Goal: Communication & Community: Answer question/provide support

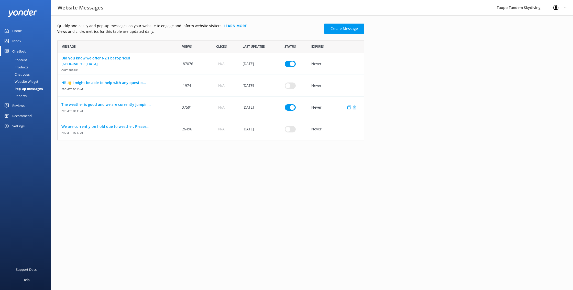
scroll to position [100, 307]
click at [137, 105] on link "The weather is good and we are currently jumpin..." at bounding box center [113, 105] width 105 height 6
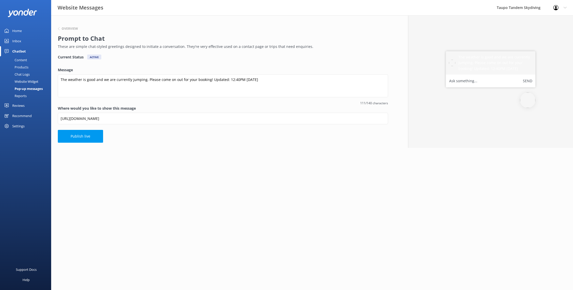
scroll to position [0, 0]
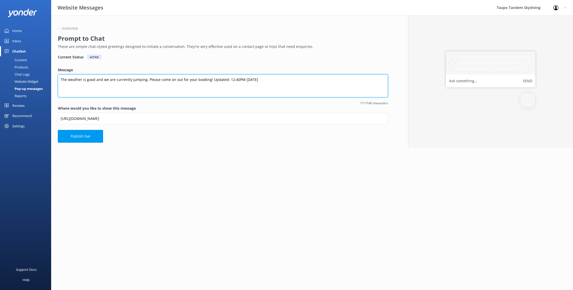
click at [235, 79] on textarea "The weather is good and we are currently jumping. Please come on out for your b…" at bounding box center [223, 85] width 330 height 23
type textarea "The weather is good and we are currently jumping. Please come on out for your b…"
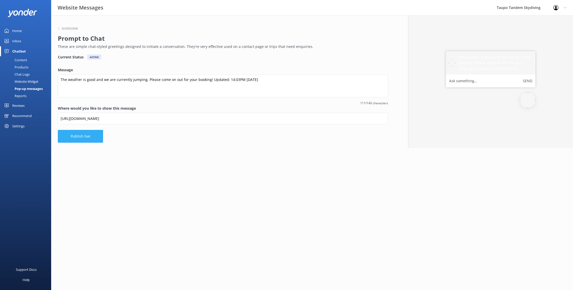
click at [91, 131] on button "Publish live" at bounding box center [80, 136] width 45 height 13
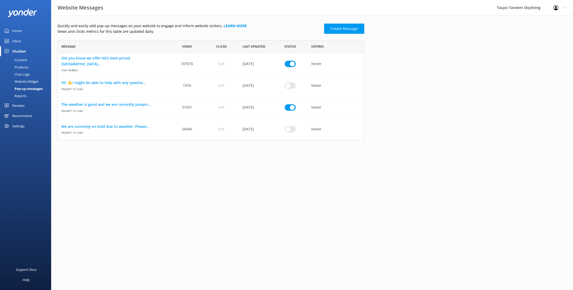
scroll to position [100, 307]
